Goal: Information Seeking & Learning: Stay updated

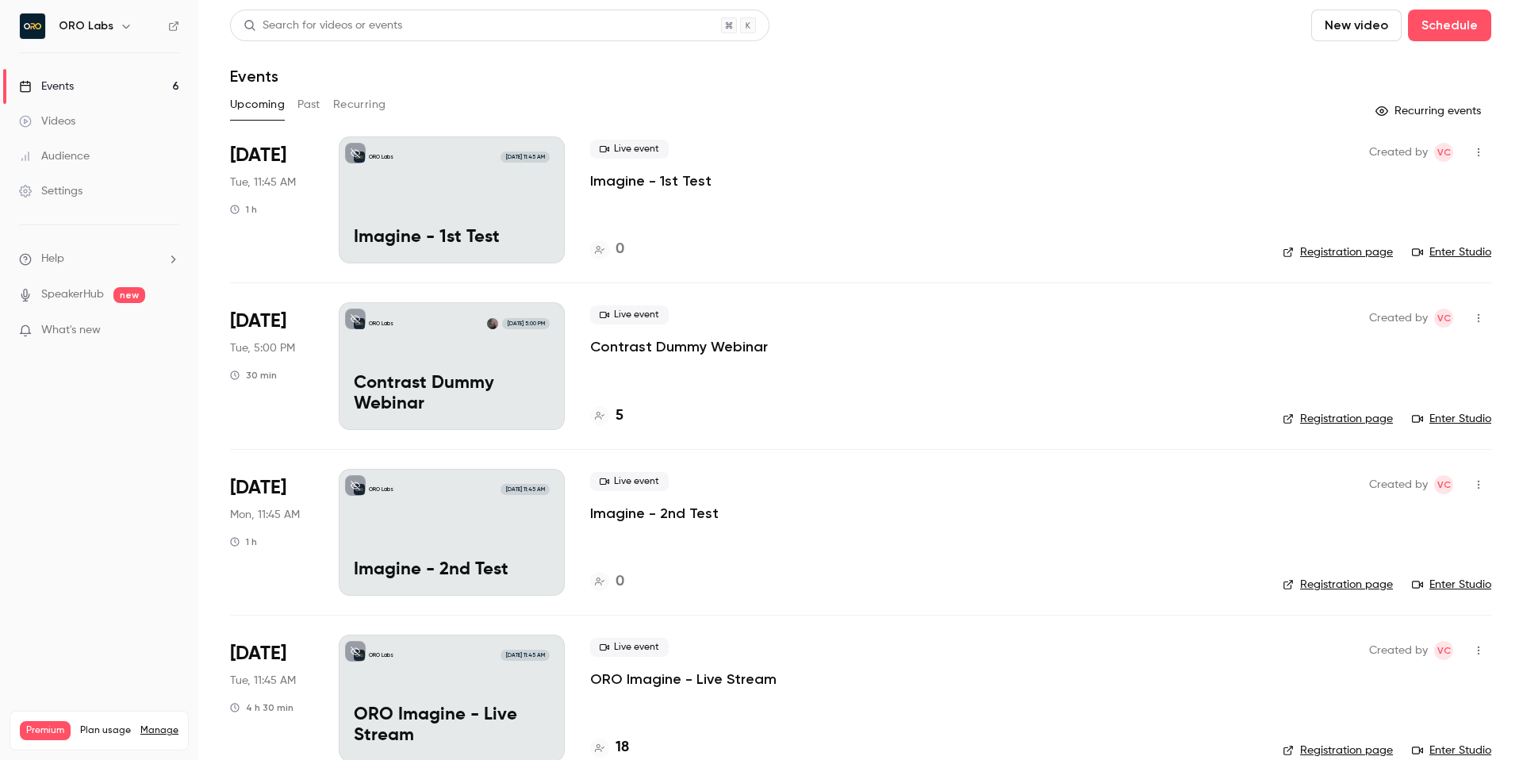
scroll to position [2, 0]
click at [895, 93] on div "Upcoming Past Recurring" at bounding box center [860, 104] width 1261 height 25
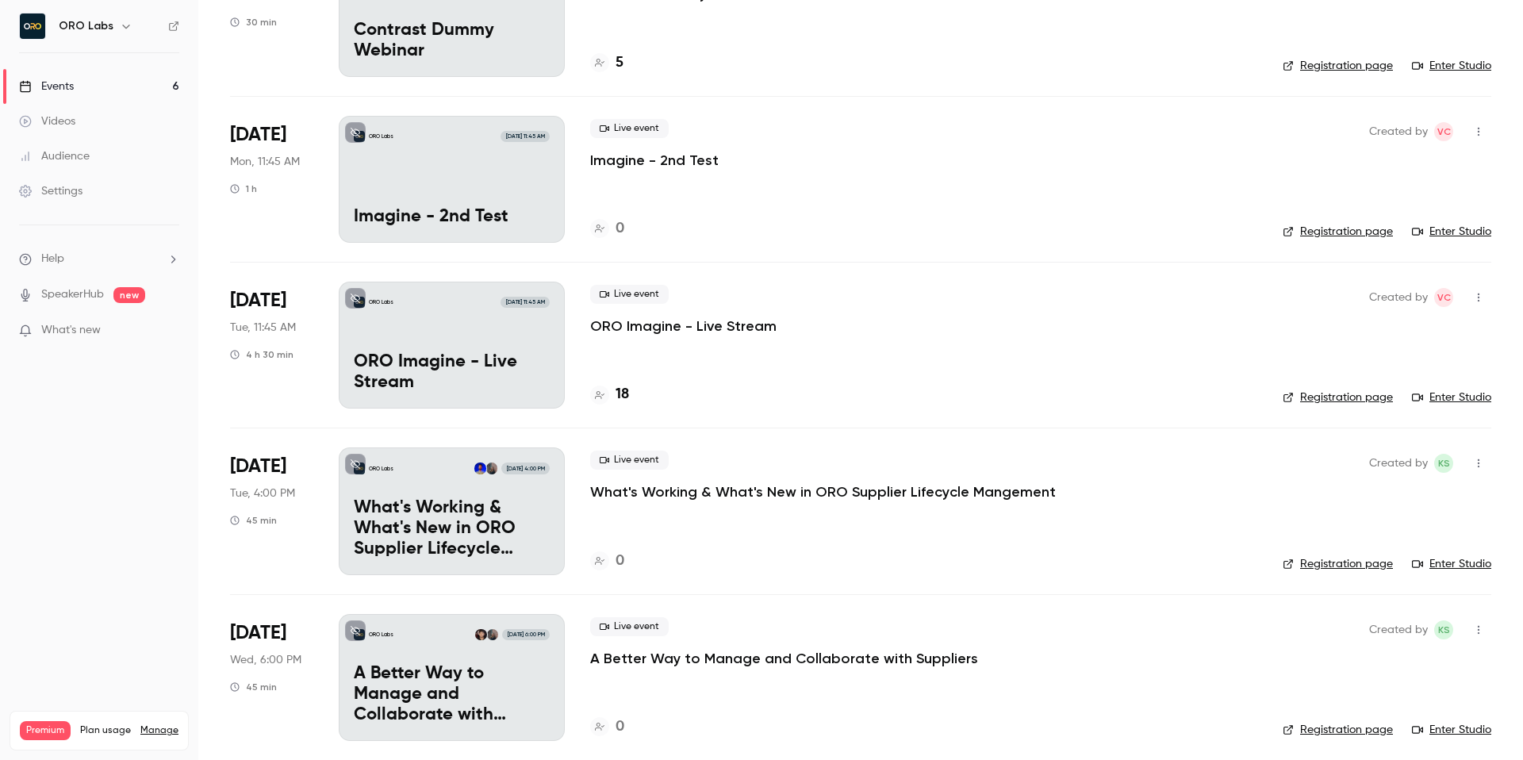
scroll to position [362, 0]
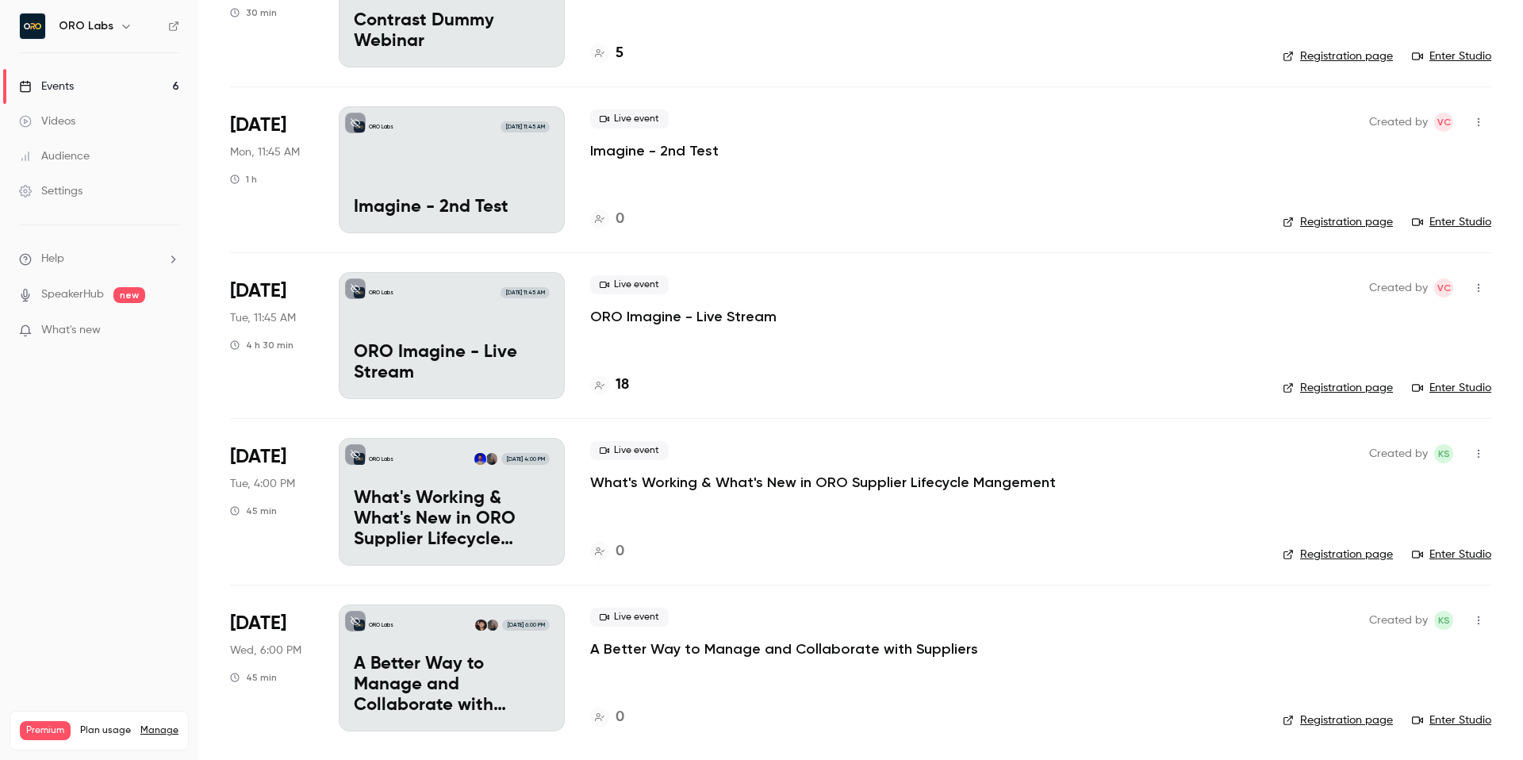
click at [470, 496] on p "What's Working & What's New in ORO Supplier Lifecycle Mangement" at bounding box center [452, 519] width 196 height 61
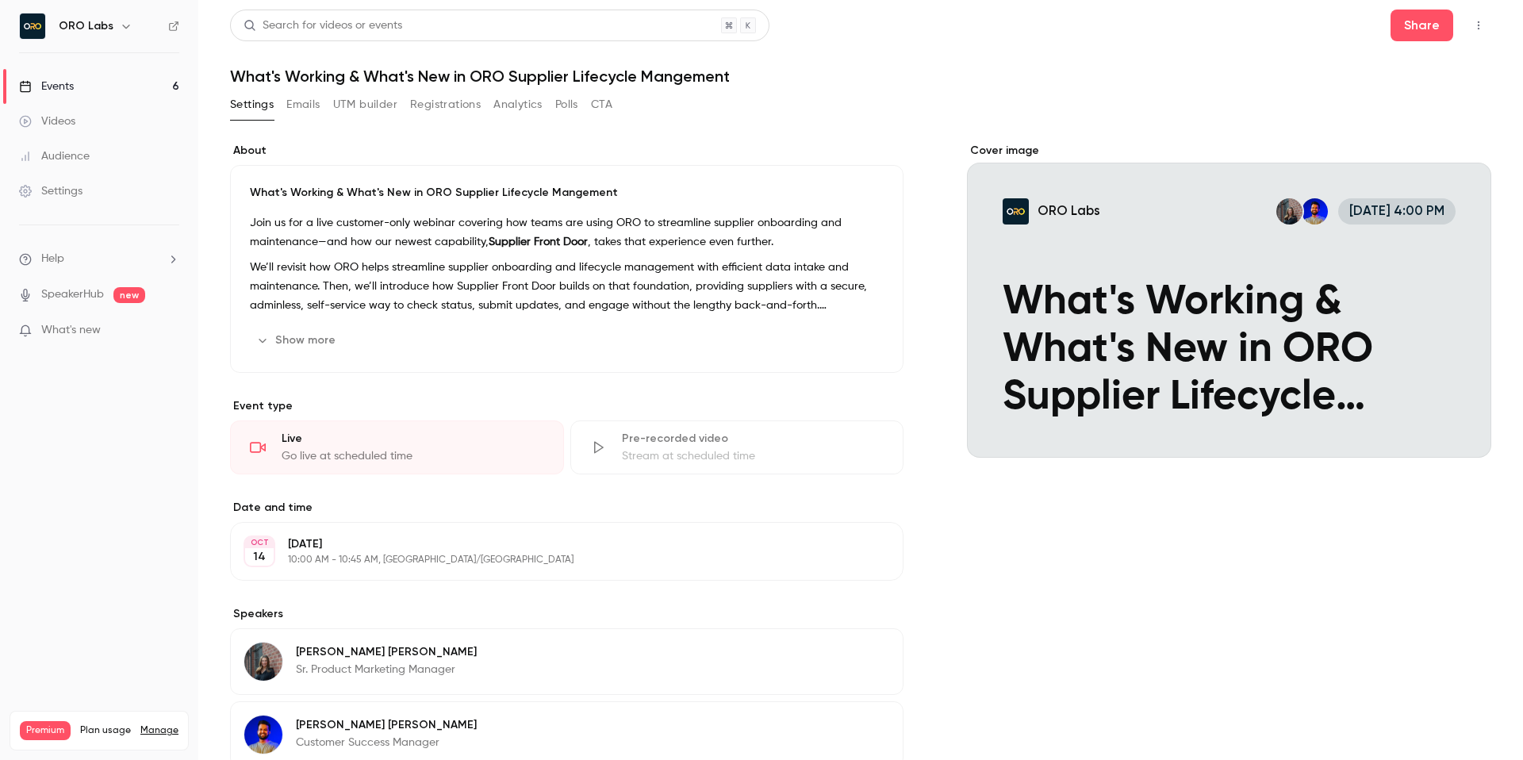
scroll to position [178, 0]
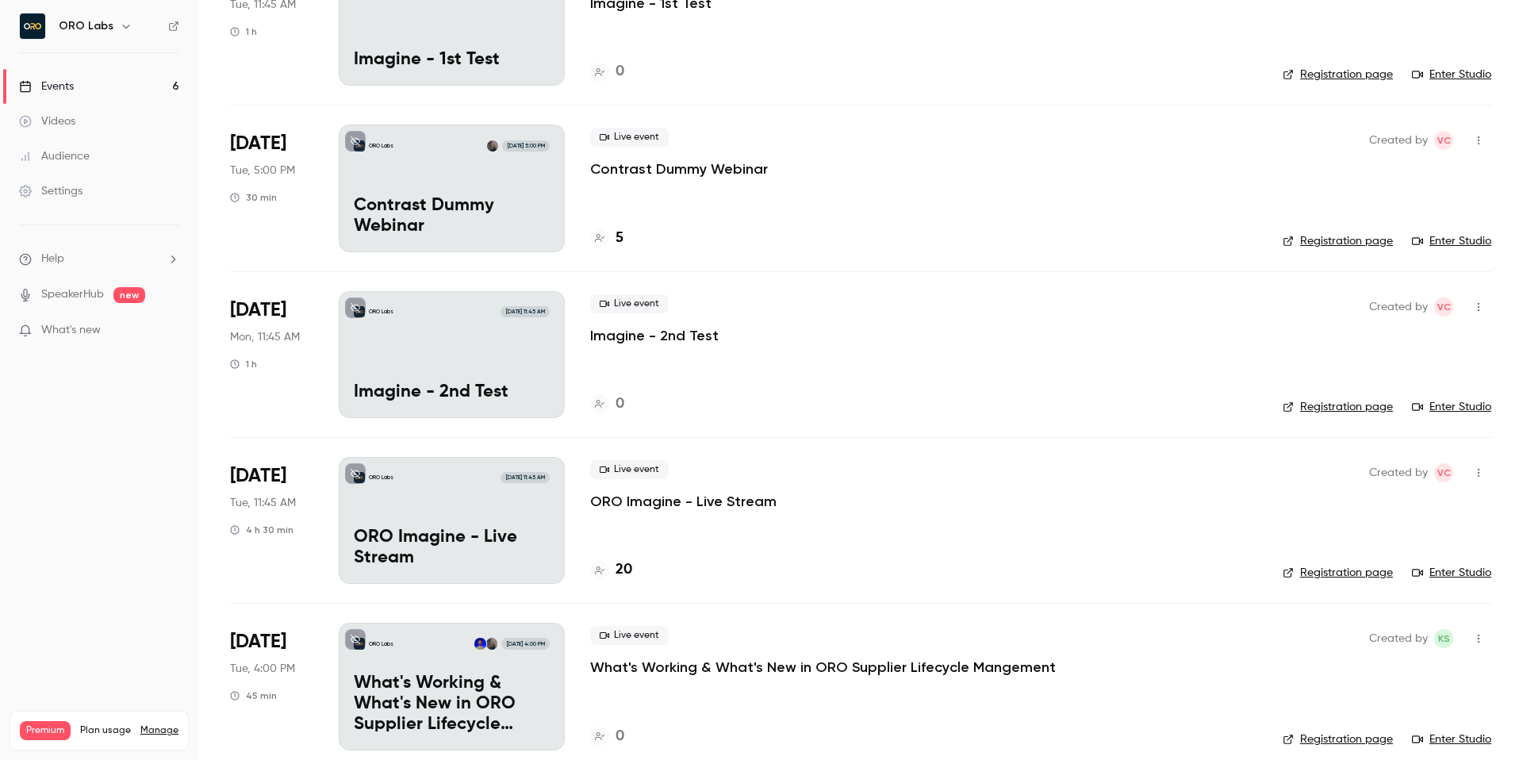
scroll to position [362, 0]
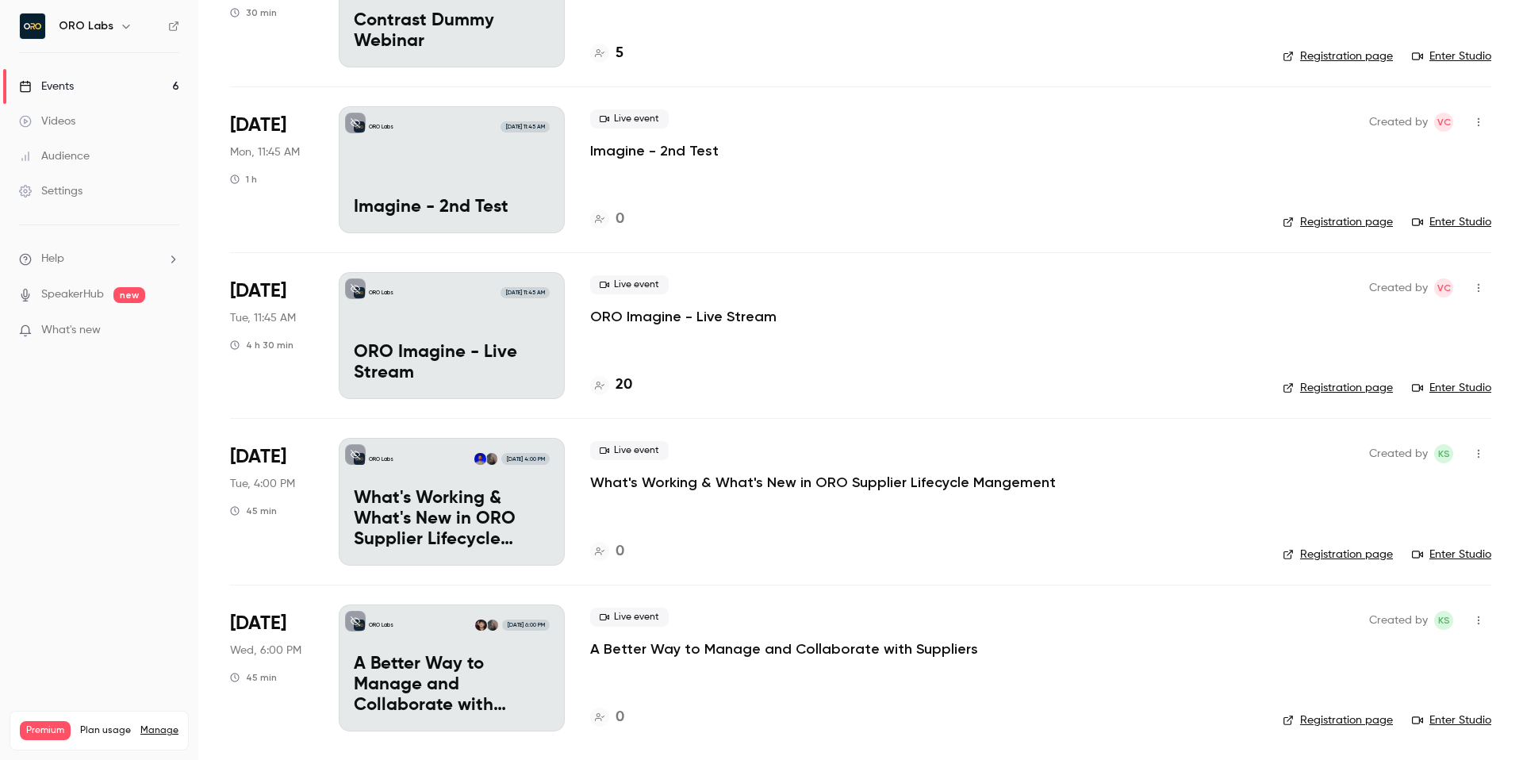
click at [472, 635] on div "ORO Labs [DATE] 6:00 PM A Better Way to Manage and Collaborate with Suppliers" at bounding box center [452, 667] width 226 height 127
